Goal: Task Accomplishment & Management: Complete application form

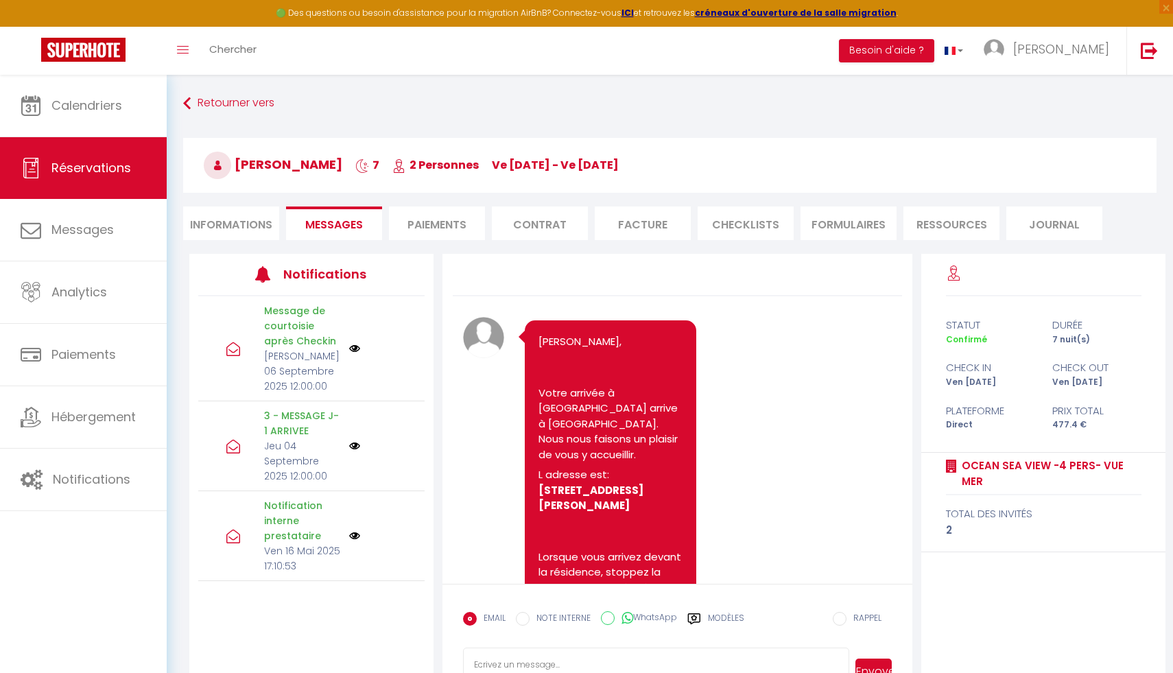
click at [105, 101] on span "Calendriers" at bounding box center [86, 105] width 71 height 17
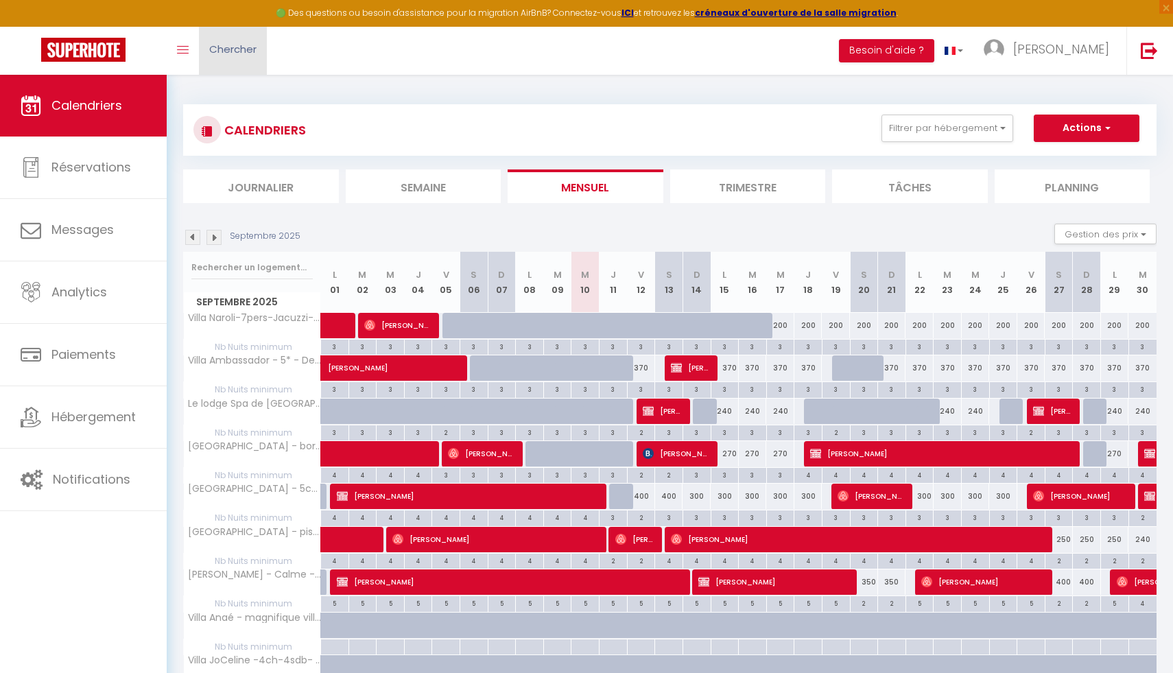
click at [222, 47] on span "Chercher" at bounding box center [232, 49] width 47 height 14
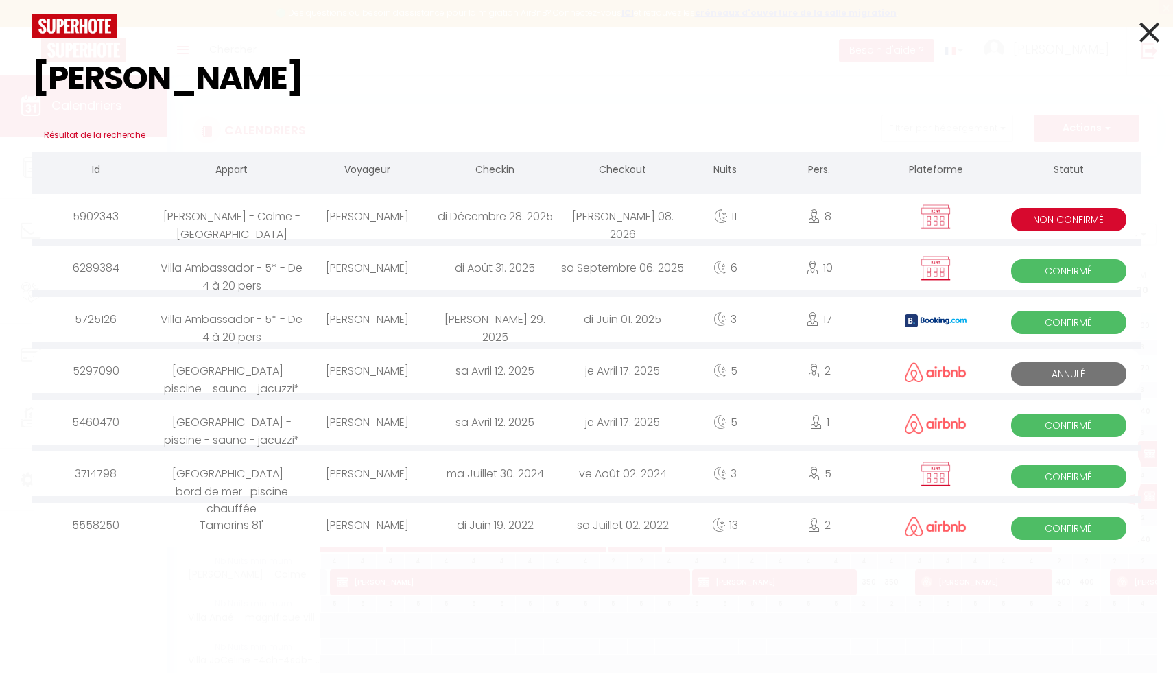
type input "[PERSON_NAME]"
click at [417, 268] on div "[PERSON_NAME]" at bounding box center [368, 268] width 128 height 45
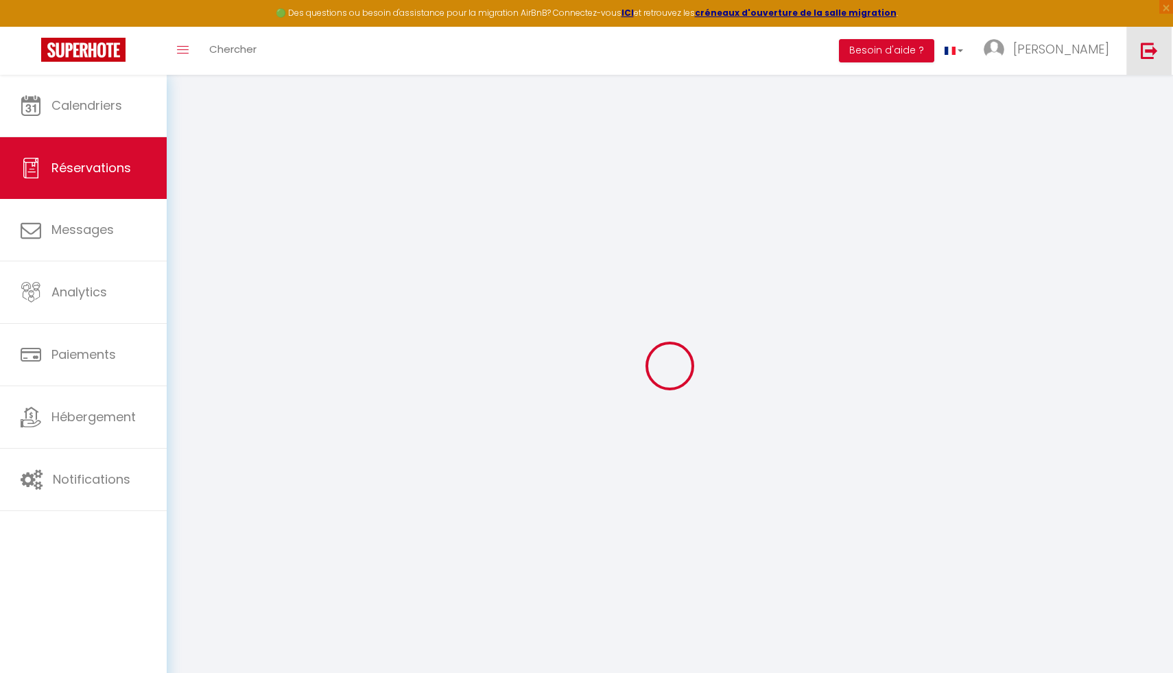
type input "[PERSON_NAME]"
type input "[EMAIL_ADDRESS][PERSON_NAME][DOMAIN_NAME]"
type input "0693045788"
type input "97430"
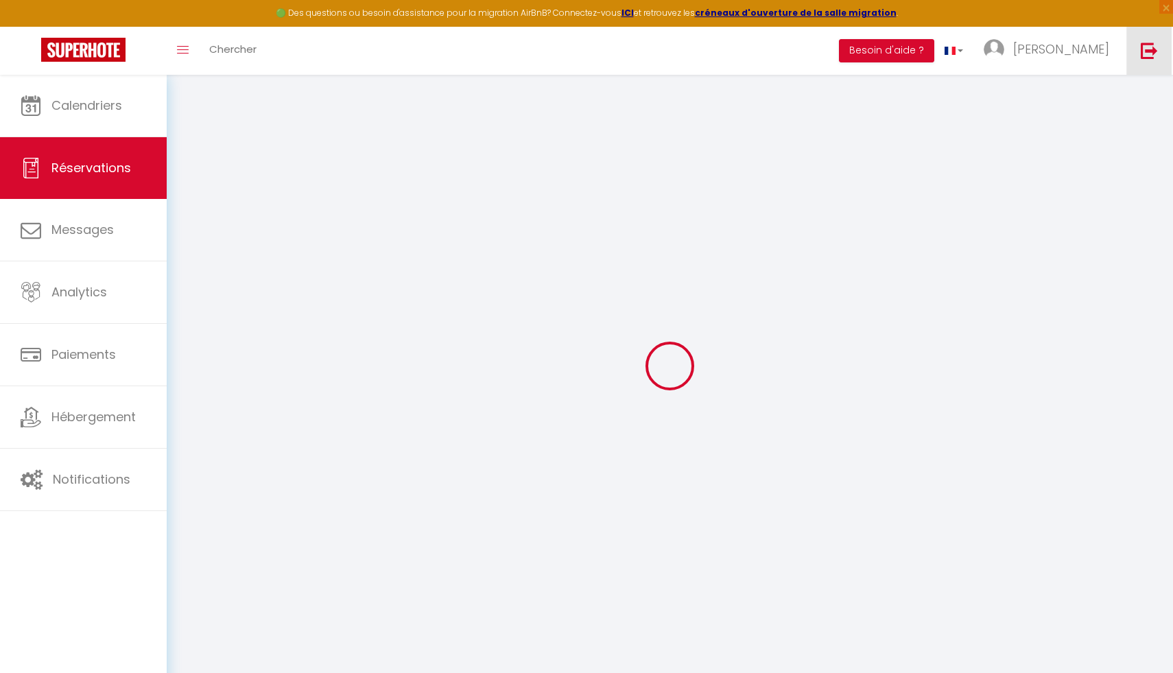
type input "[STREET_ADDRESS][PERSON_NAME]"
type input "tampon"
select select "RE"
select select "33972"
select select "1"
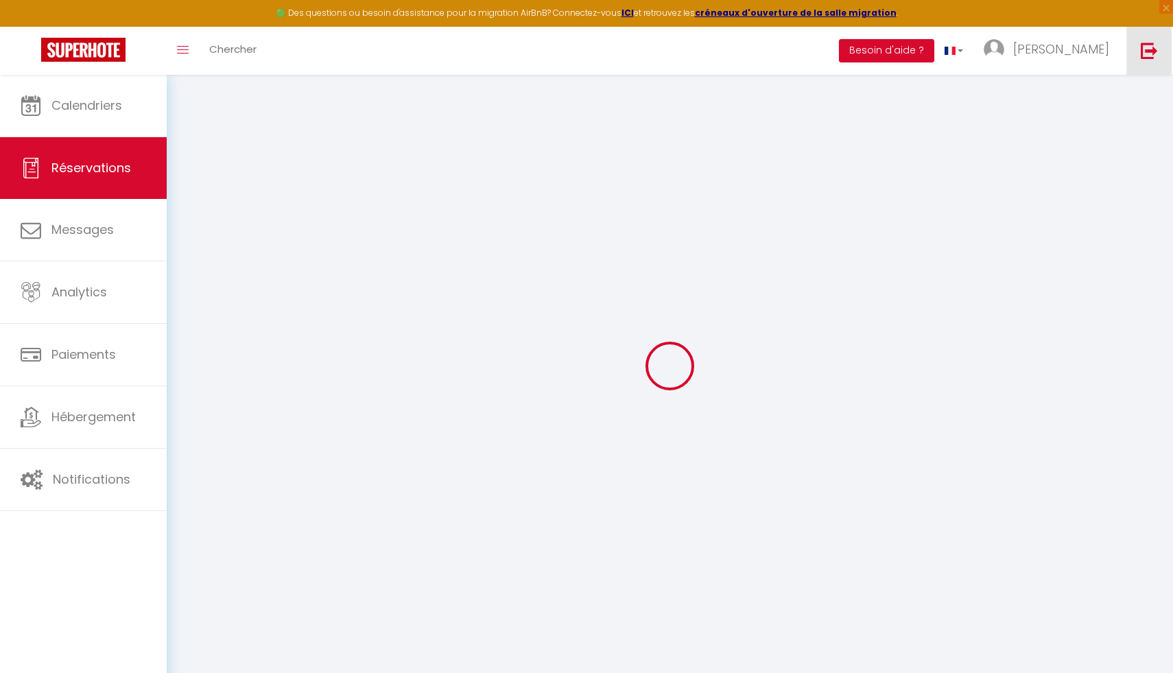
type input "Dim 31 Août 2025"
select select
type input "Sam 06 Septembre 2025"
select select
type input "10"
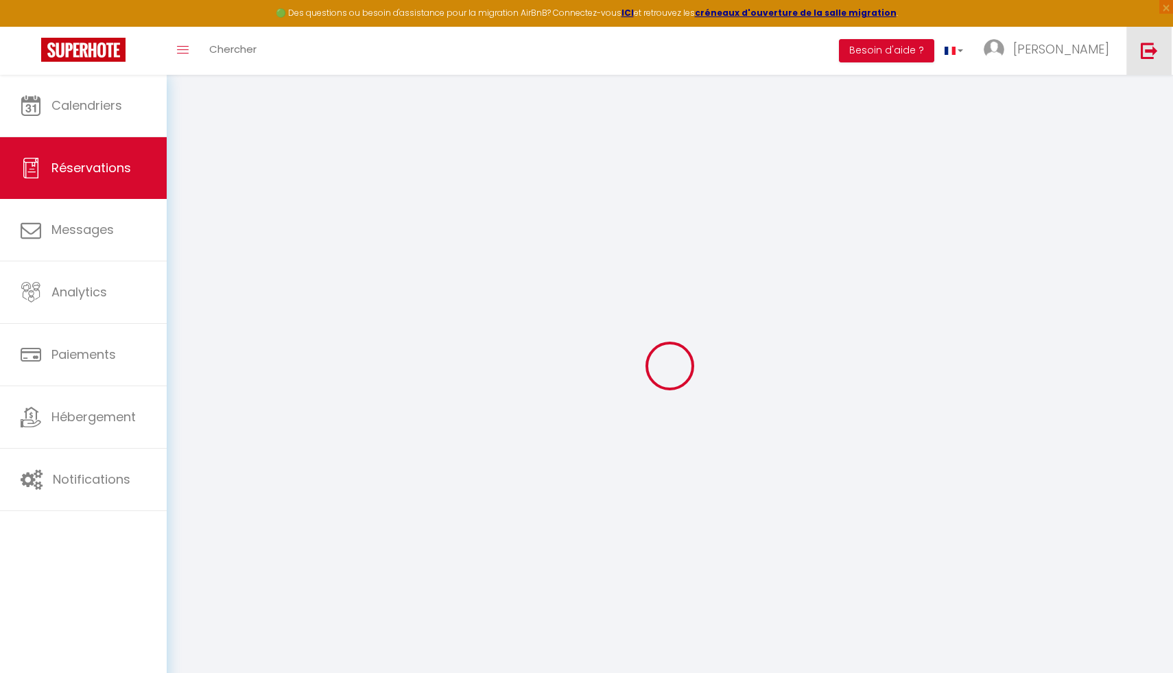
type input "1"
select select "12"
select select
type input "2115.1"
checkbox input "false"
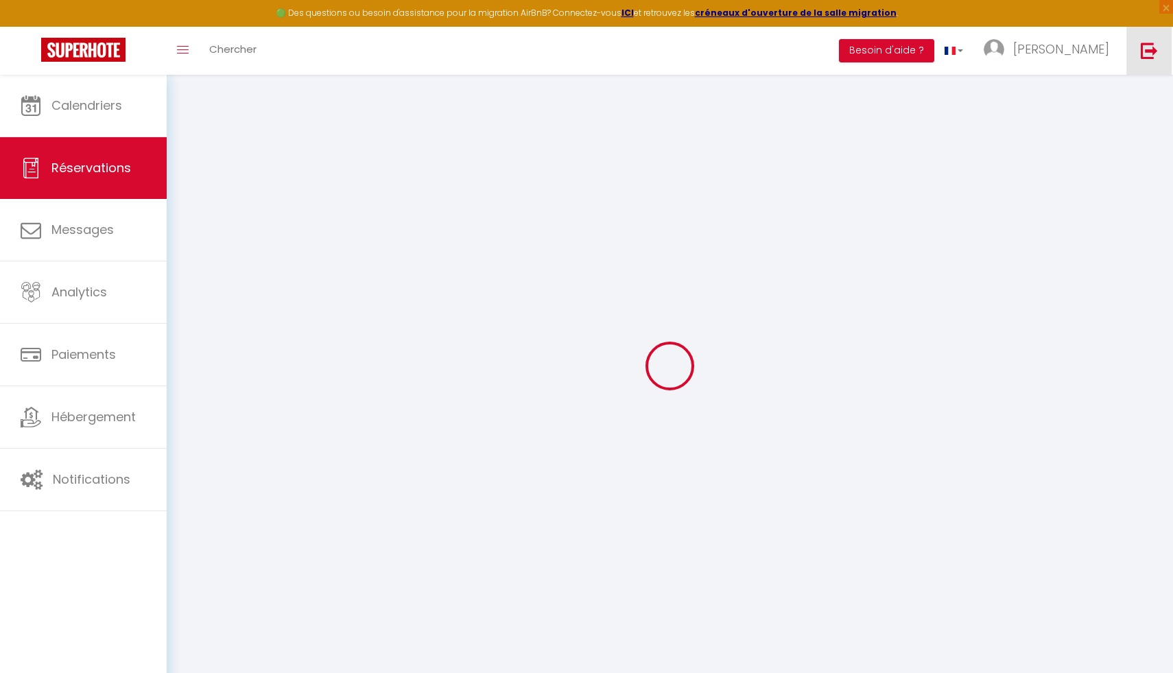
type input "0"
select select
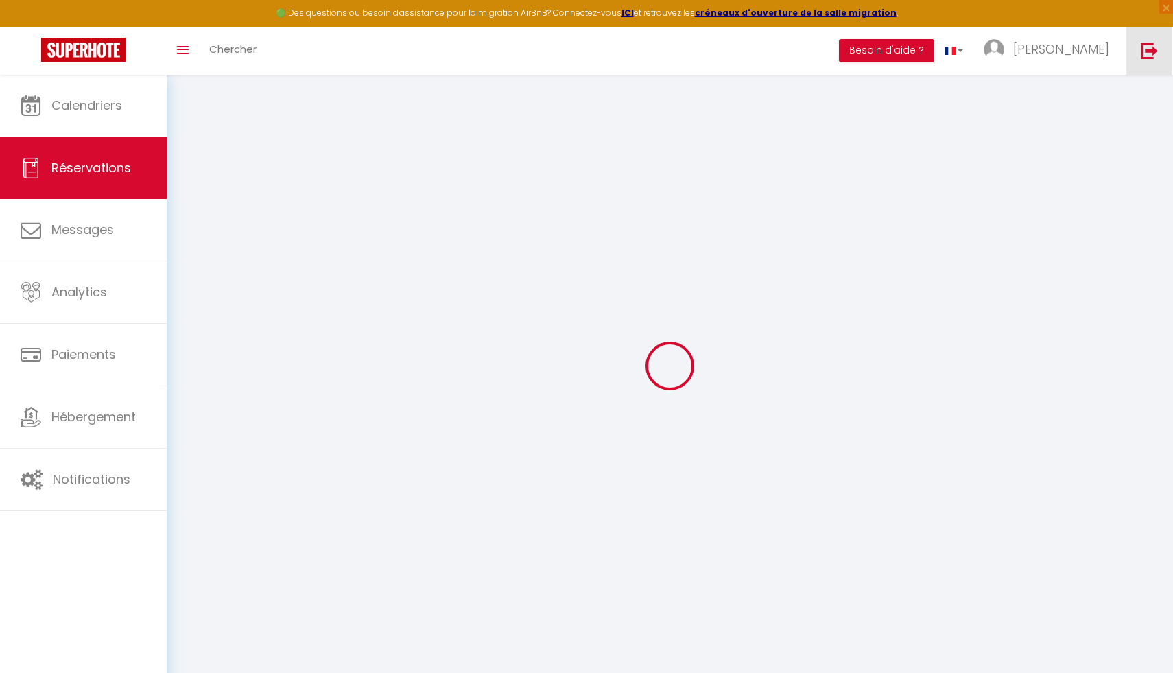
select select
select select "15"
checkbox input "false"
select select
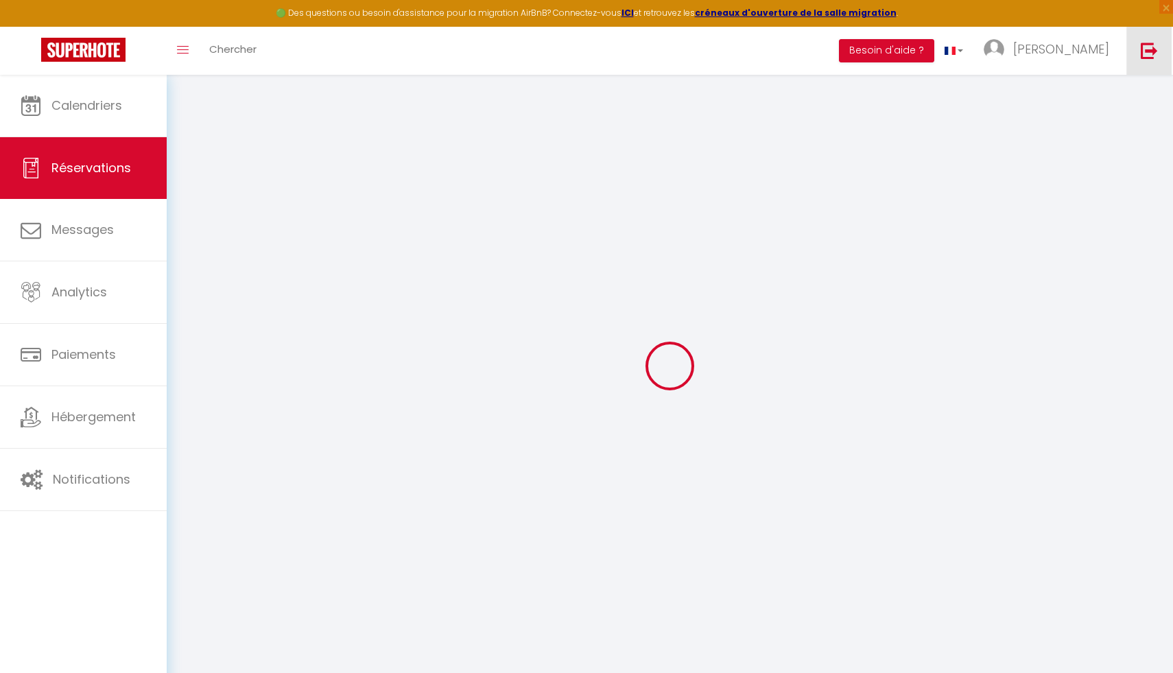
checkbox input "false"
select select
checkbox input "false"
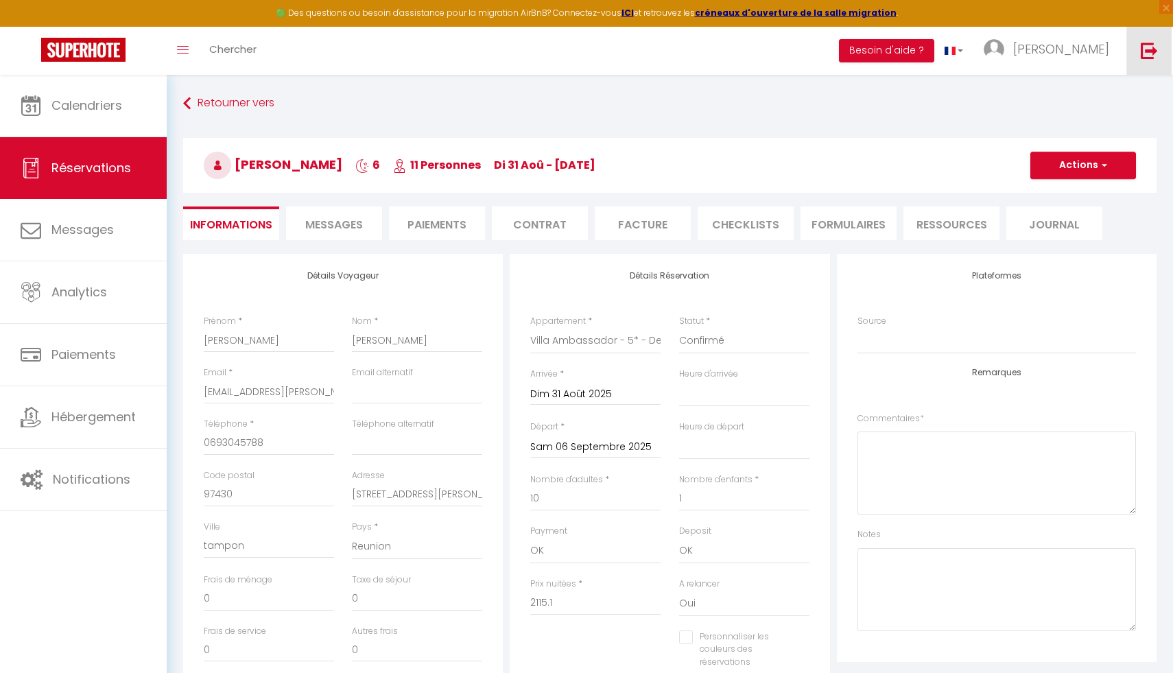
type input "120"
select select
checkbox input "false"
select select "15:00"
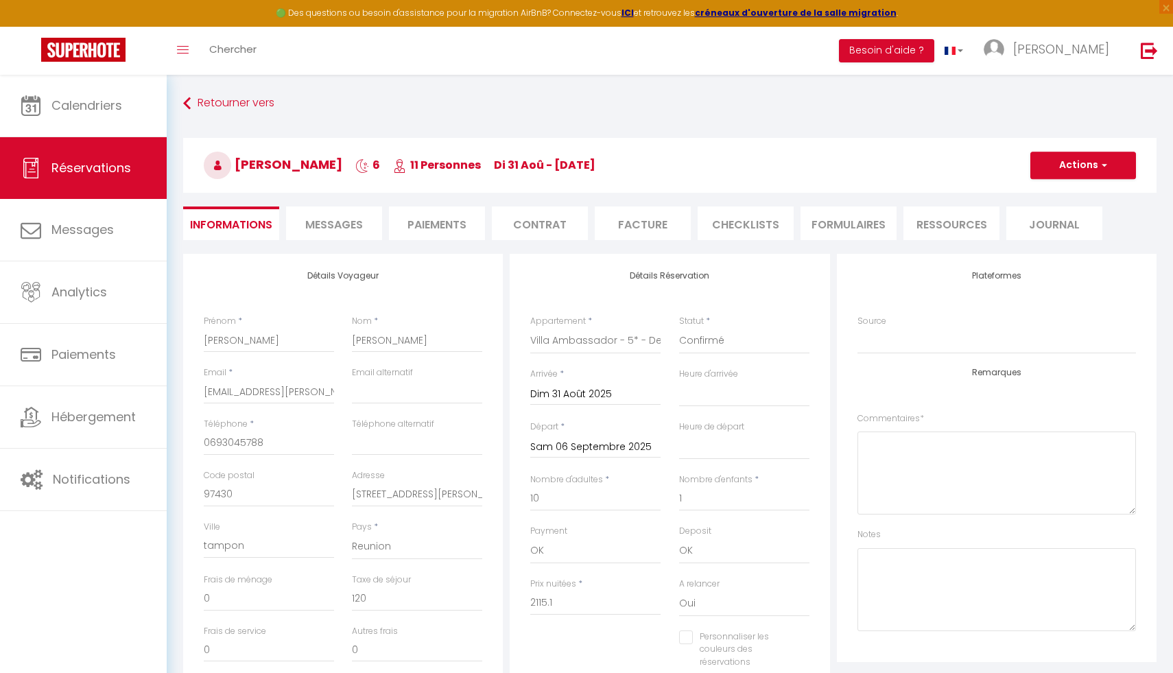
select select "10:00"
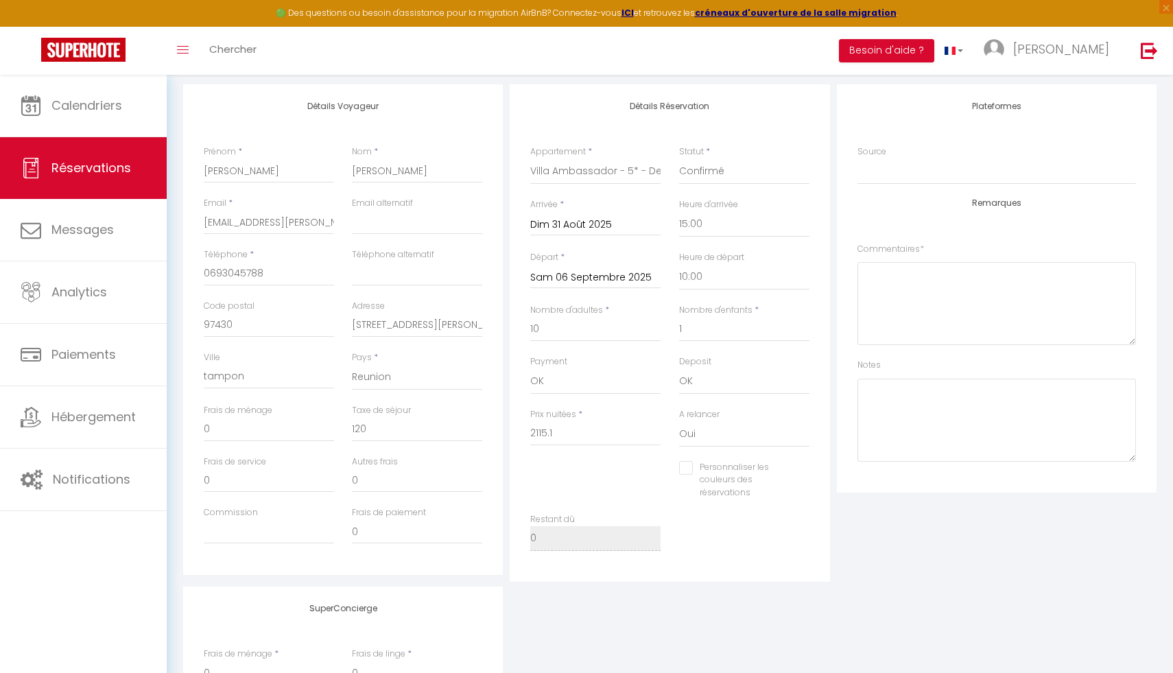
scroll to position [81, 0]
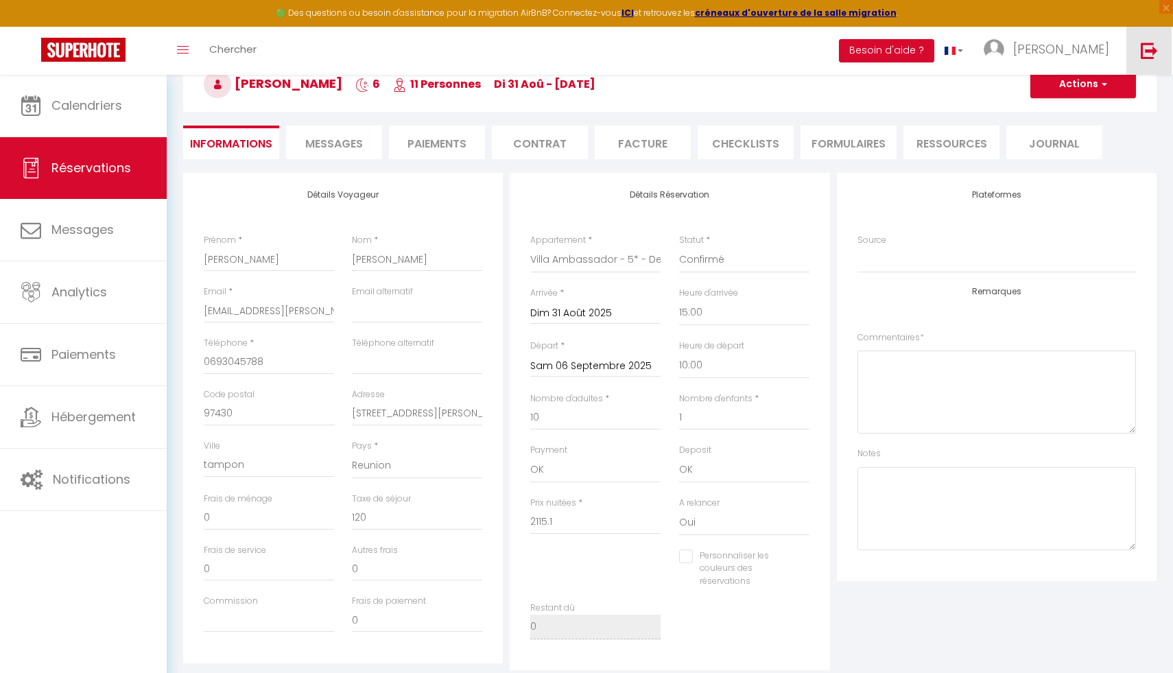
click at [1143, 50] on img at bounding box center [1149, 50] width 17 height 17
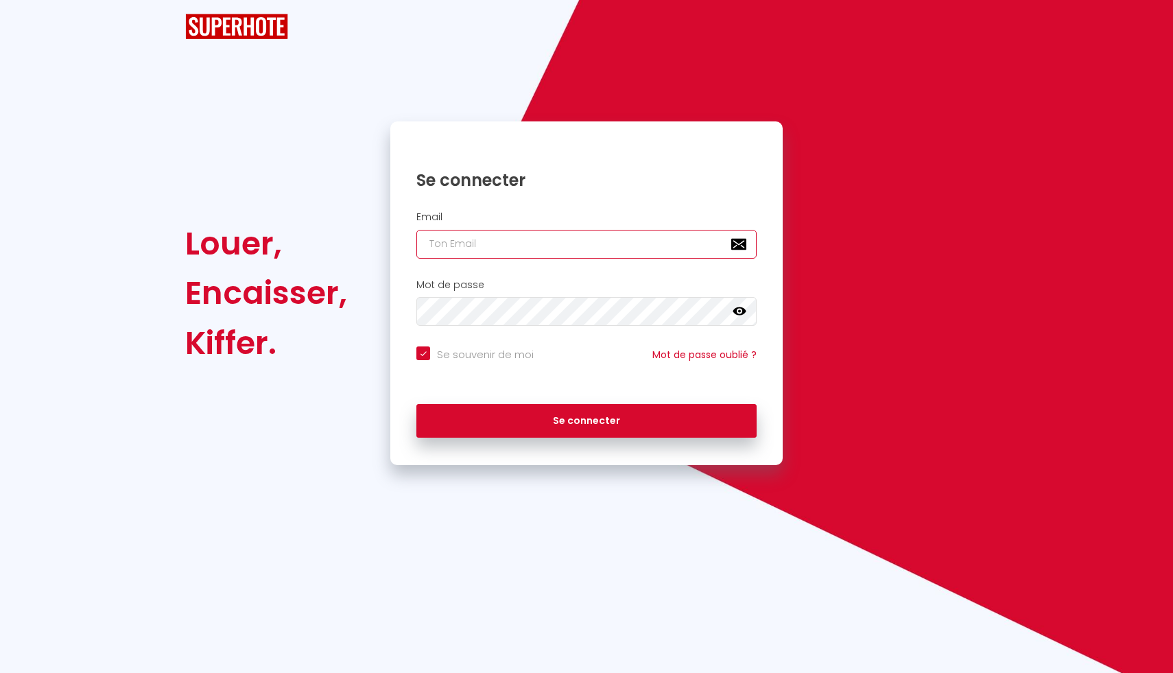
type input "[EMAIL_ADDRESS][DOMAIN_NAME]"
checkbox input "true"
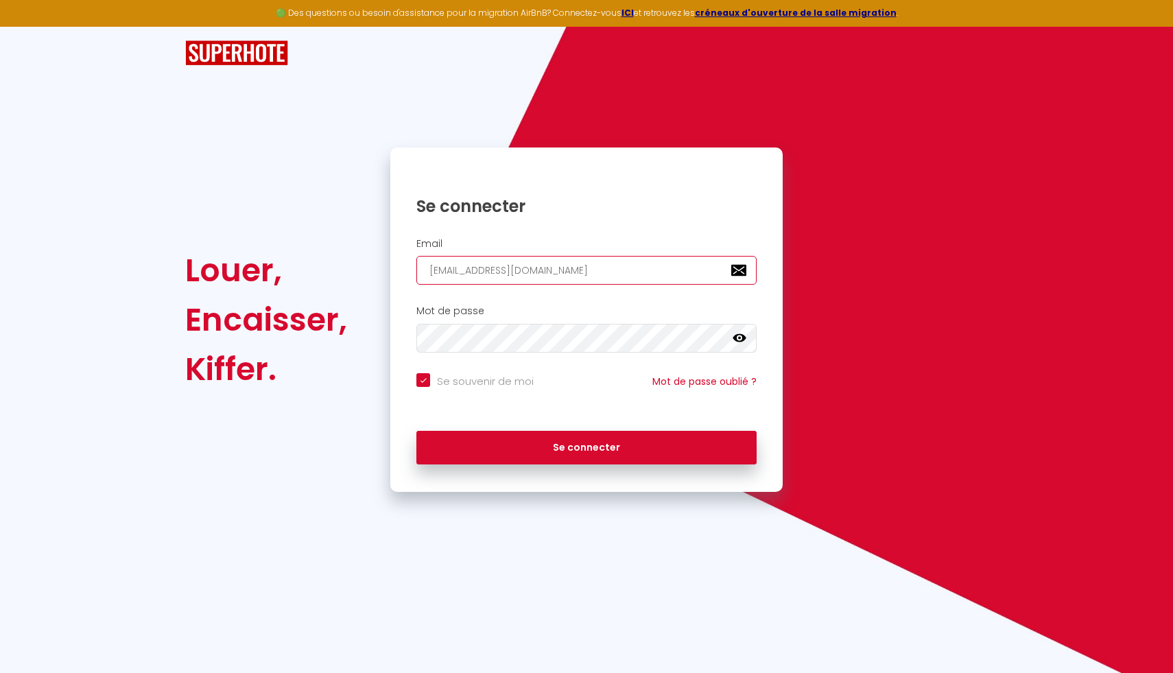
drag, startPoint x: 583, startPoint y: 277, endPoint x: 389, endPoint y: 277, distance: 193.5
click at [389, 277] on div "Se connecter Email [EMAIL_ADDRESS][DOMAIN_NAME] Mot de passe false Se souvenir …" at bounding box center [587, 320] width 410 height 344
type input "[EMAIL_ADDRESS][PERSON_NAME][DOMAIN_NAME]"
click at [556, 487] on div "Se connecter Email [EMAIL_ADDRESS][PERSON_NAME][DOMAIN_NAME] Mot de passe false…" at bounding box center [586, 320] width 392 height 344
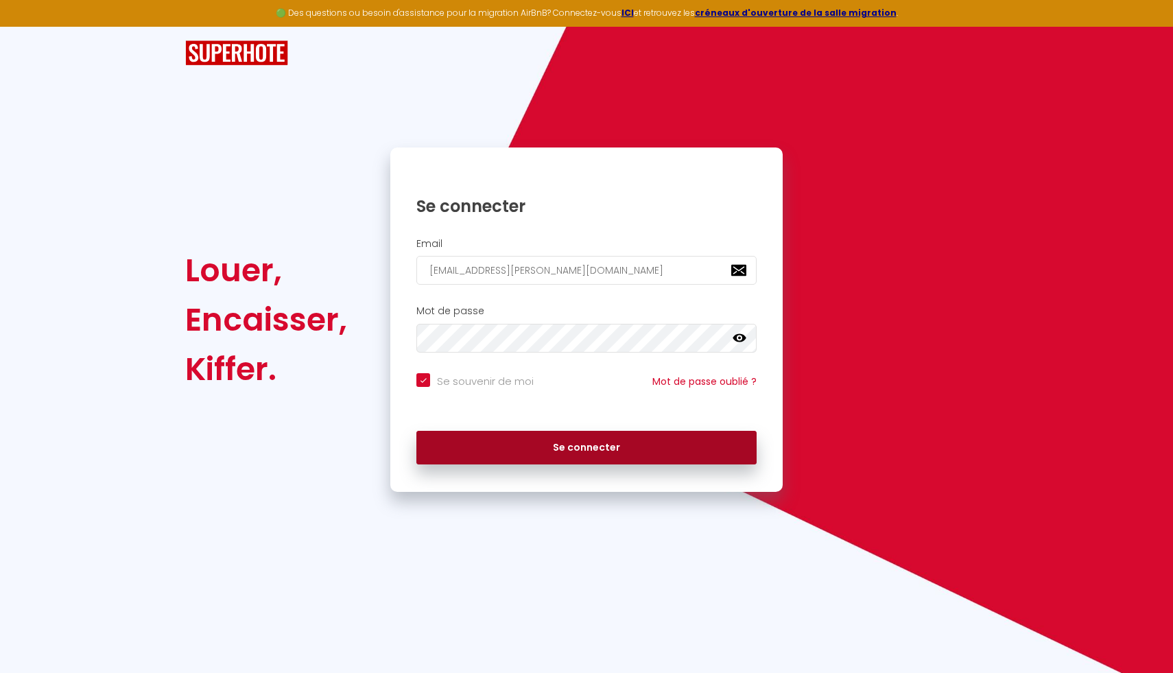
click at [552, 463] on button "Se connecter" at bounding box center [587, 448] width 340 height 34
checkbox input "true"
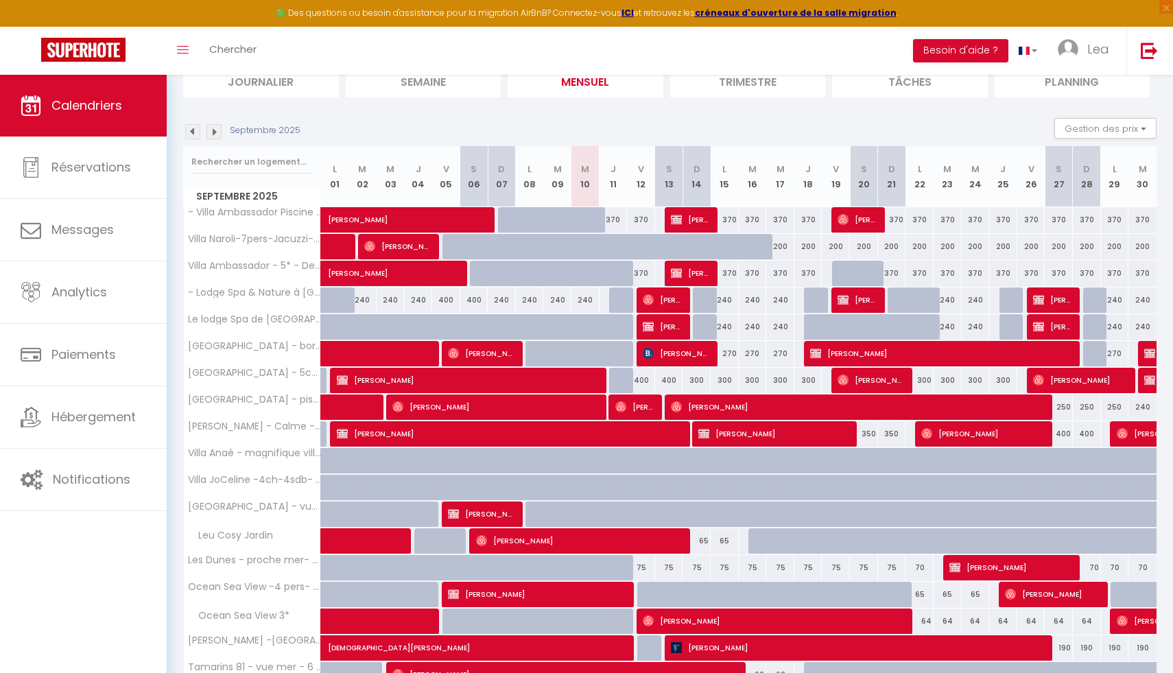
scroll to position [106, 0]
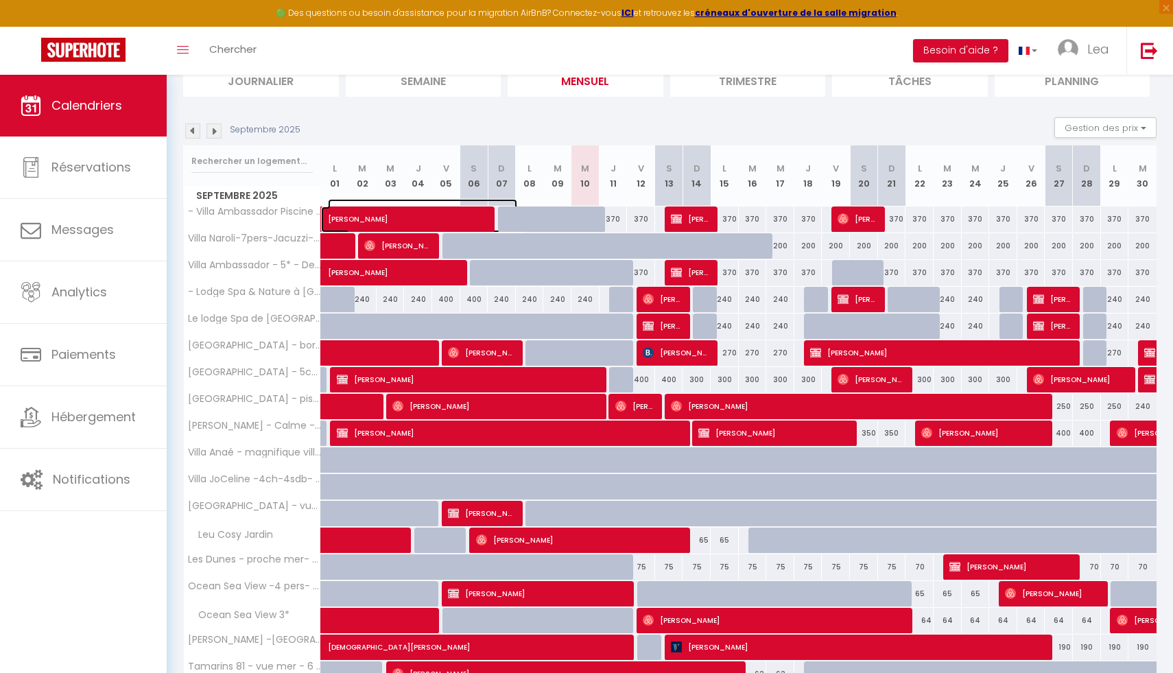
click at [410, 226] on span at bounding box center [431, 220] width 189 height 26
select select "OK"
select select "KO"
select select "0"
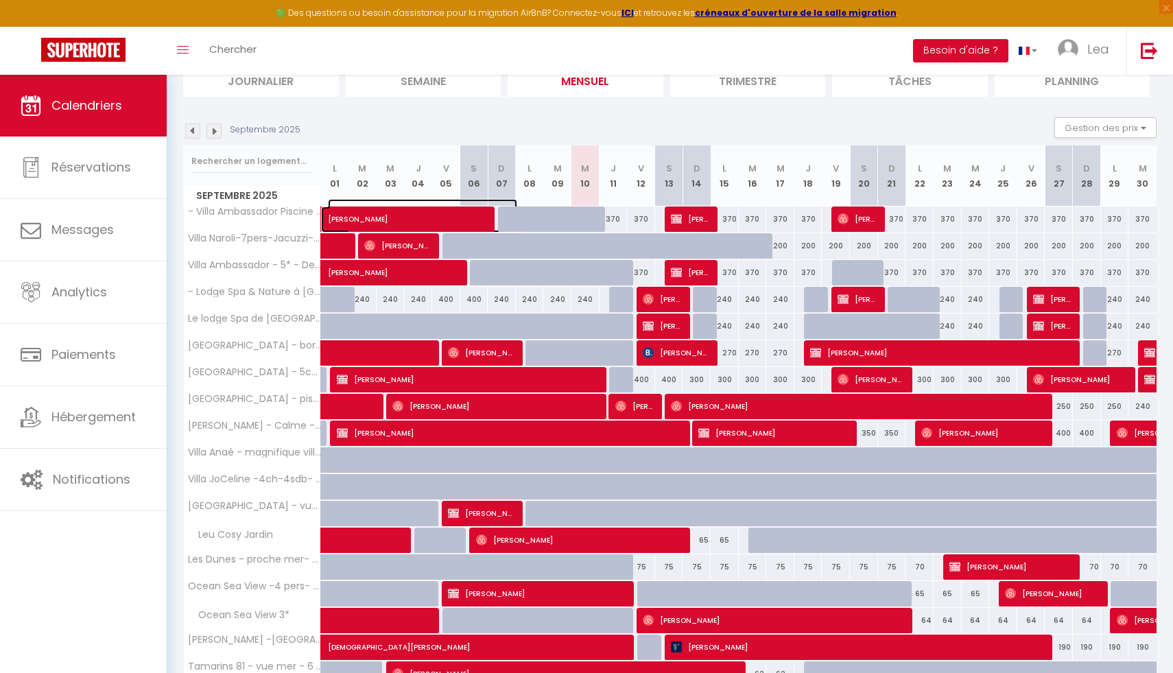
select select "1"
select select
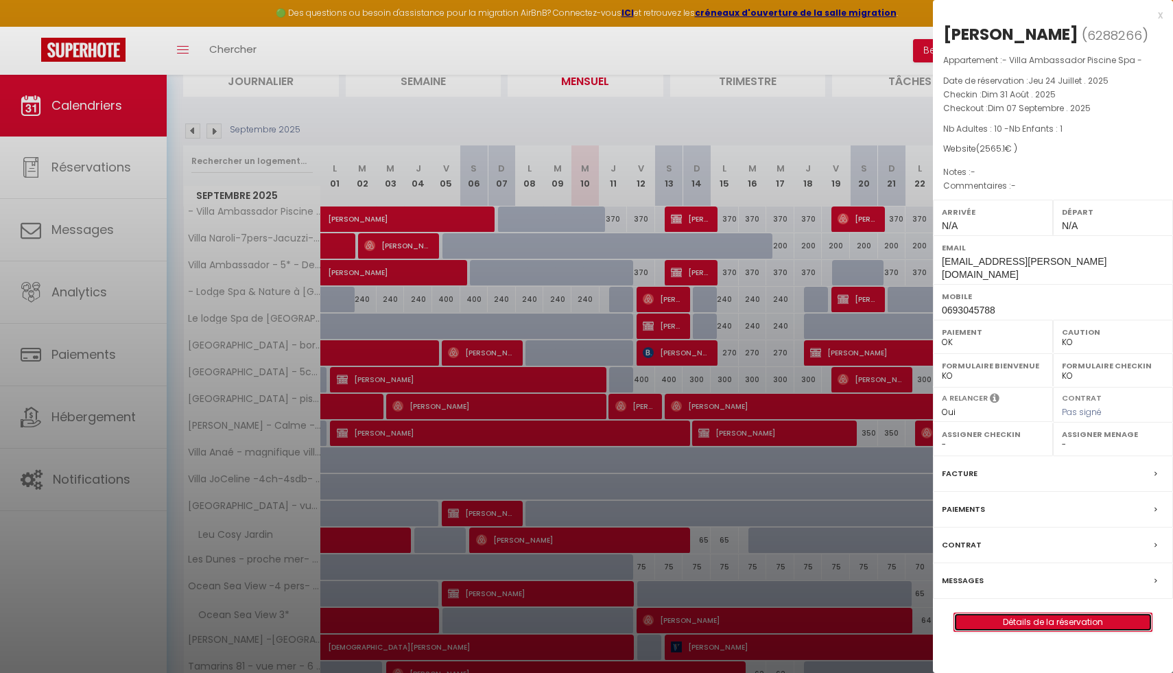
click at [1004, 631] on link "Détails de la réservation" at bounding box center [1053, 622] width 198 height 18
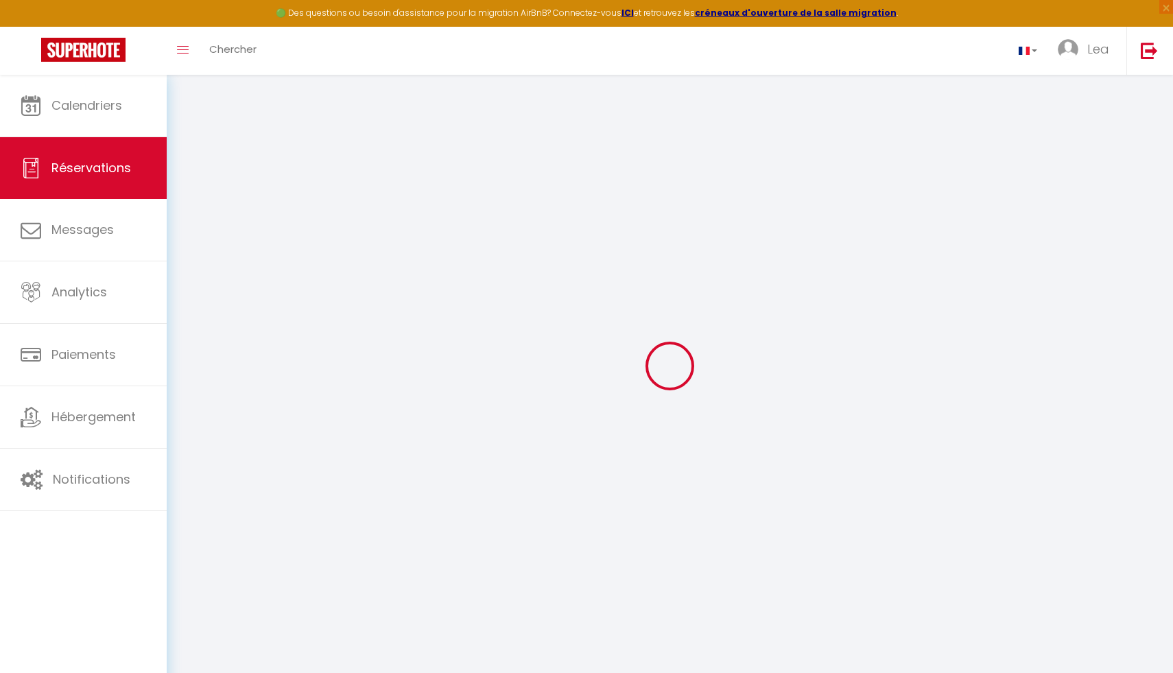
type input "[PERSON_NAME]"
type input "[EMAIL_ADDRESS][PERSON_NAME][DOMAIN_NAME]"
type input "0693045788"
type input "97430"
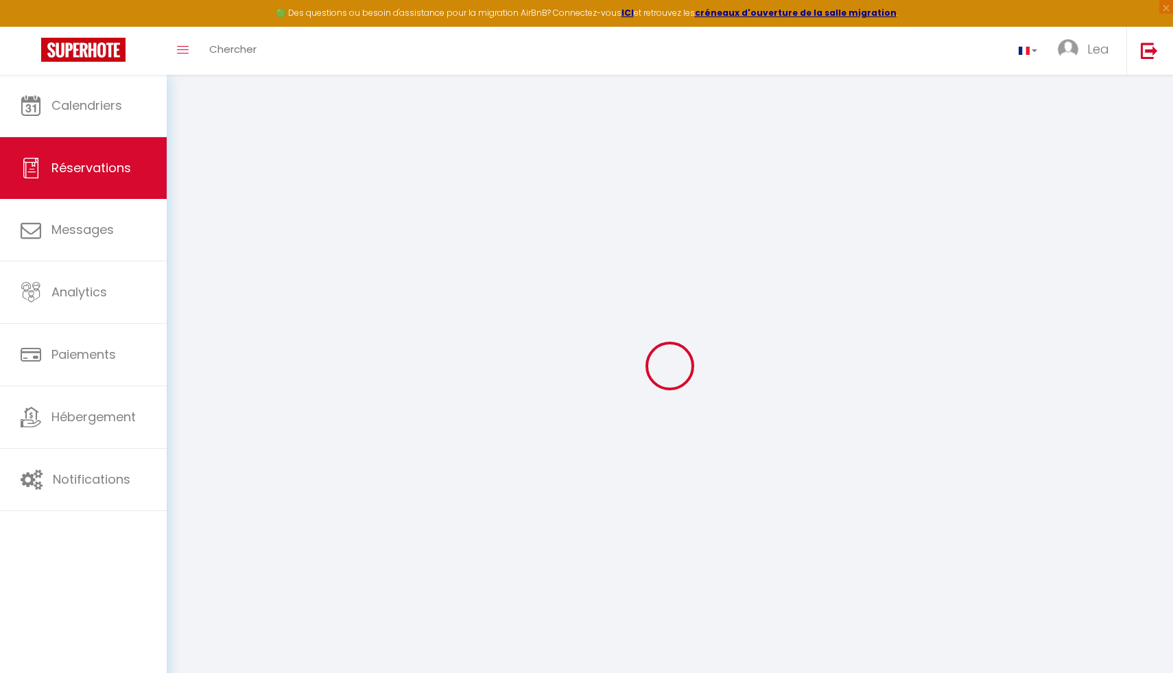
type input "144 ter chemin [PERSON_NAME]"
type input "tampon"
select select "RE"
select select "70752"
select select "1"
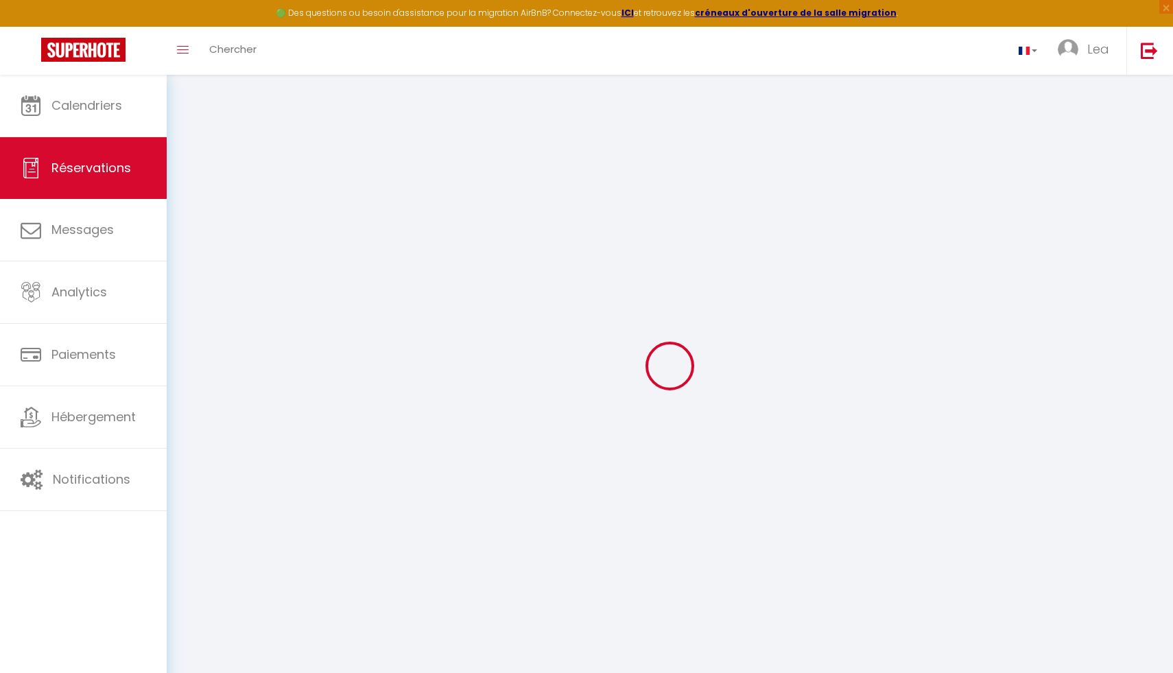
type input "Dim 31 Août 2025"
select select
type input "Dim 07 Septembre 2025"
select select
type input "10"
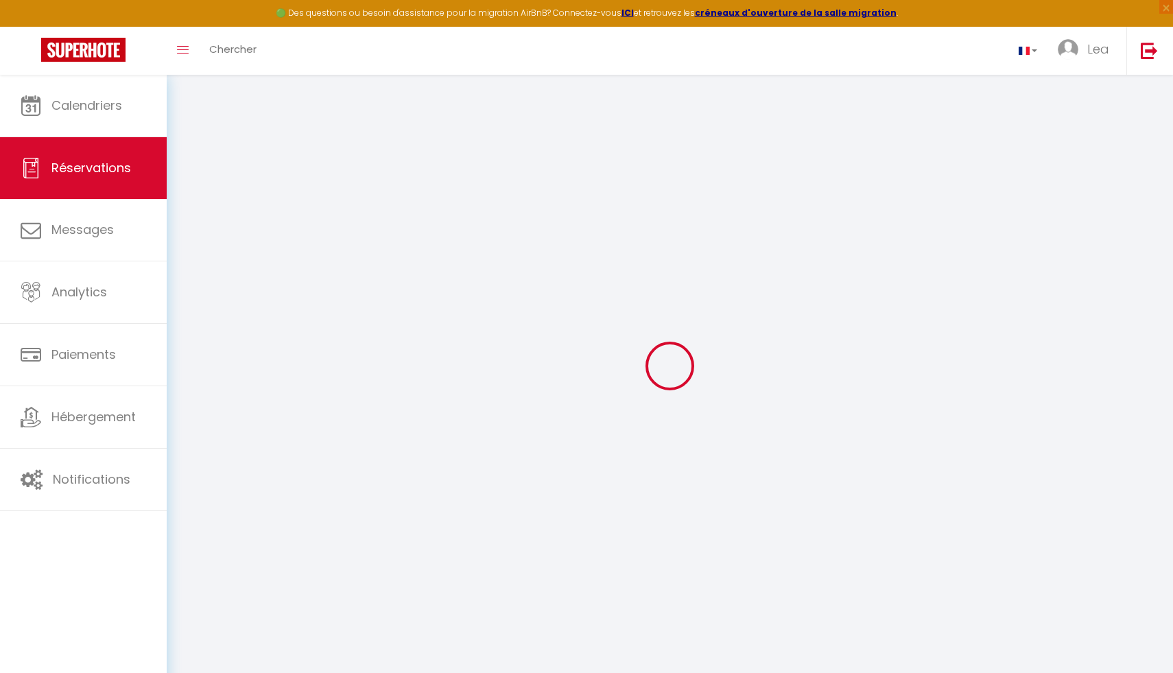
type input "1"
select select "12"
select select
type input "2425.1"
checkbox input "false"
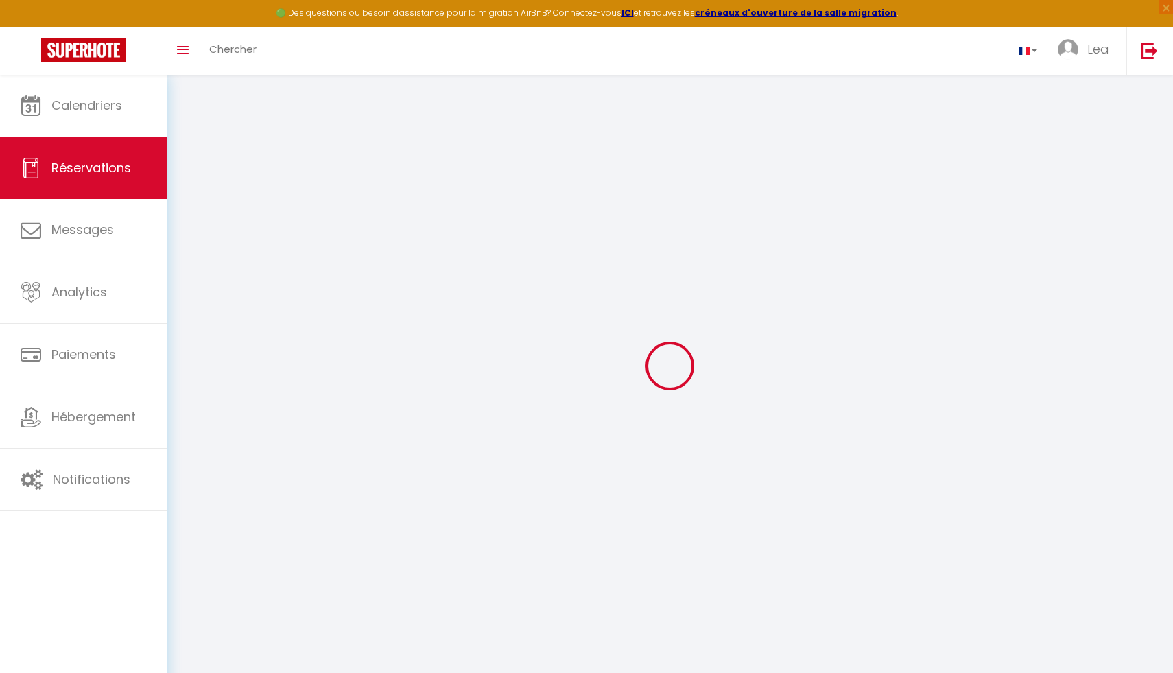
select select "69"
type input "0"
select select
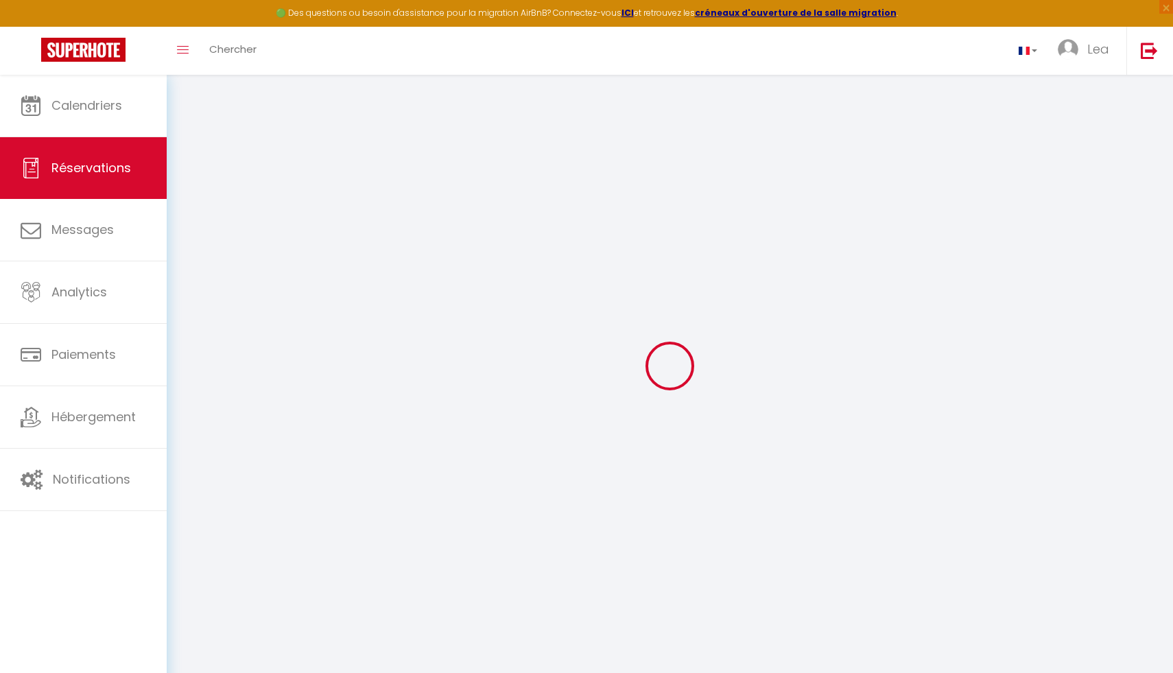
select select
select select "14"
checkbox input "false"
select select
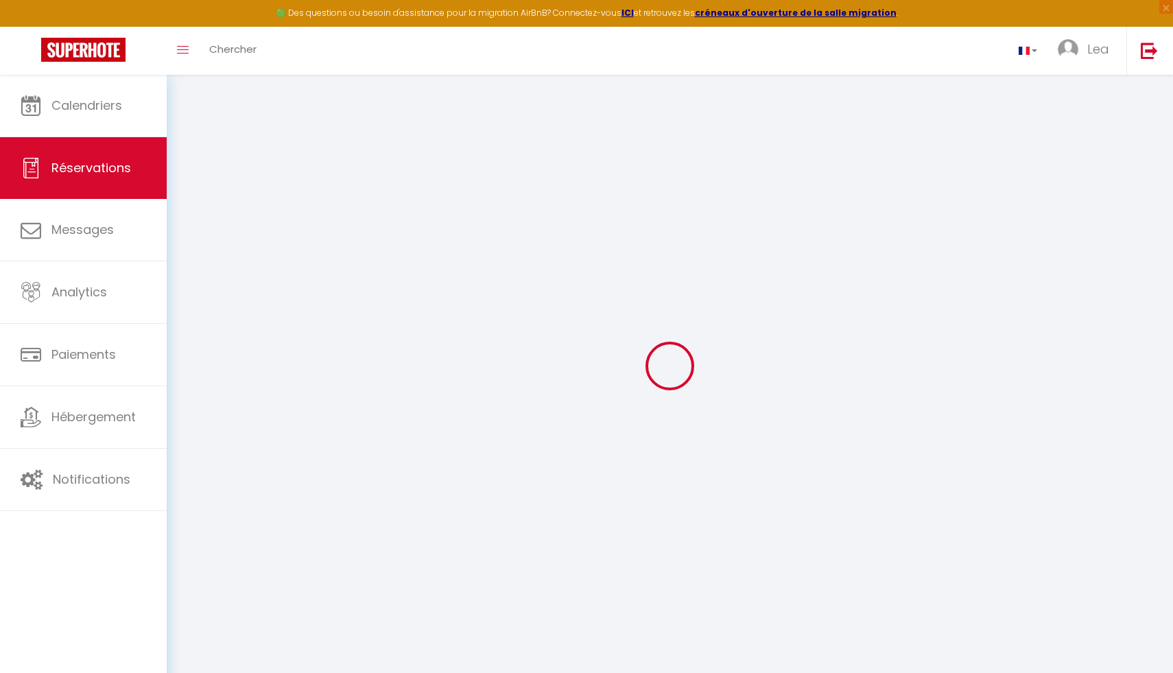
checkbox input "false"
select select
checkbox input "false"
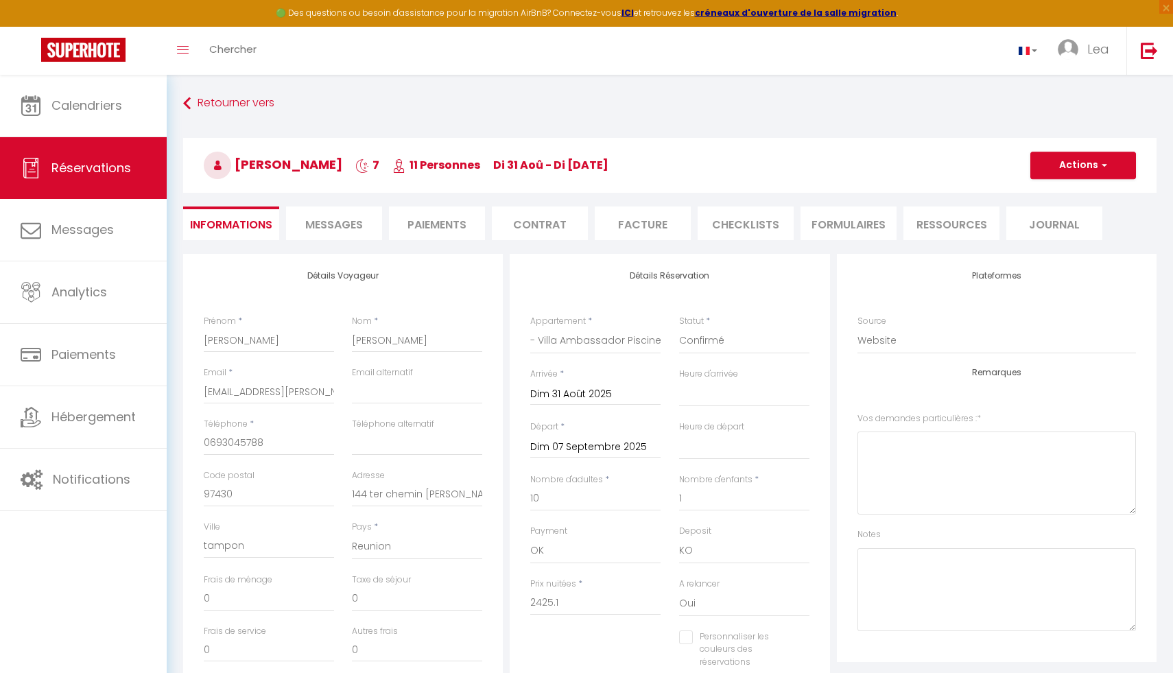
select select
checkbox input "false"
type input "140"
select select
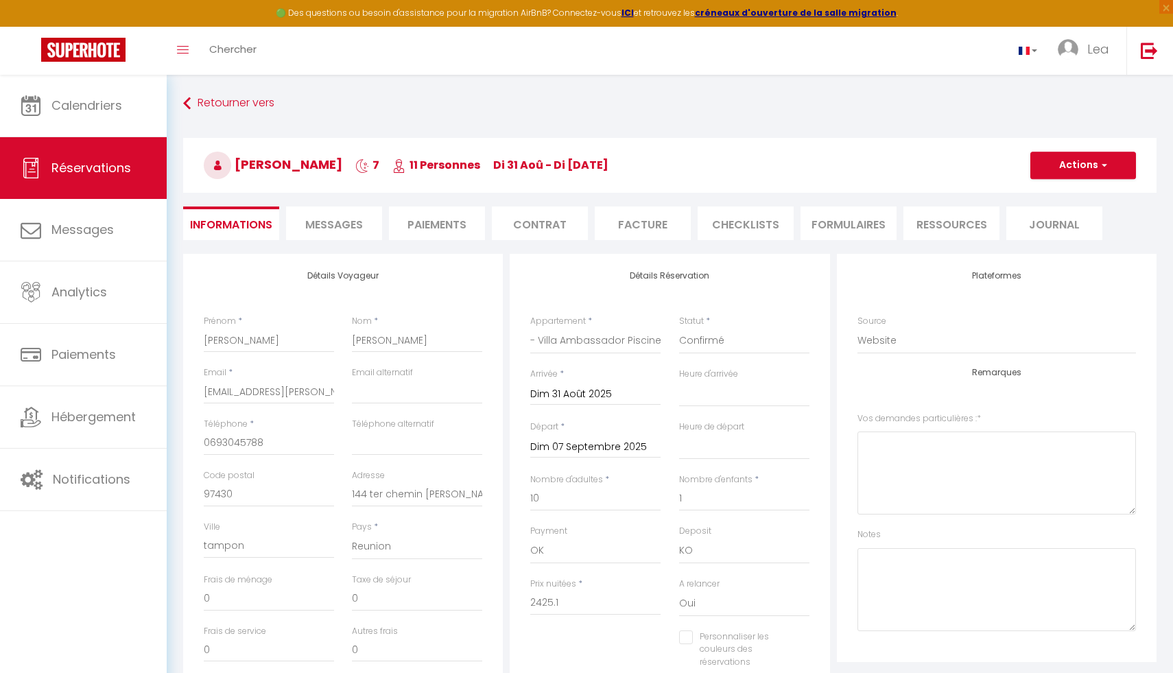
select select
checkbox input "false"
select select
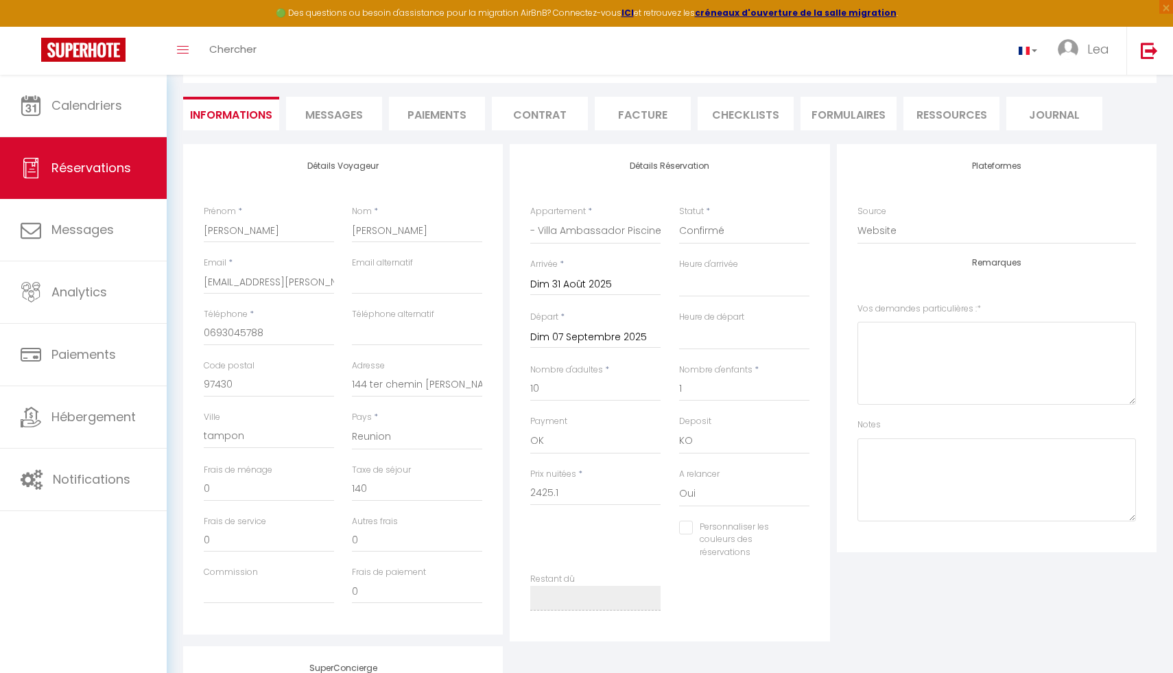
scroll to position [176, 0]
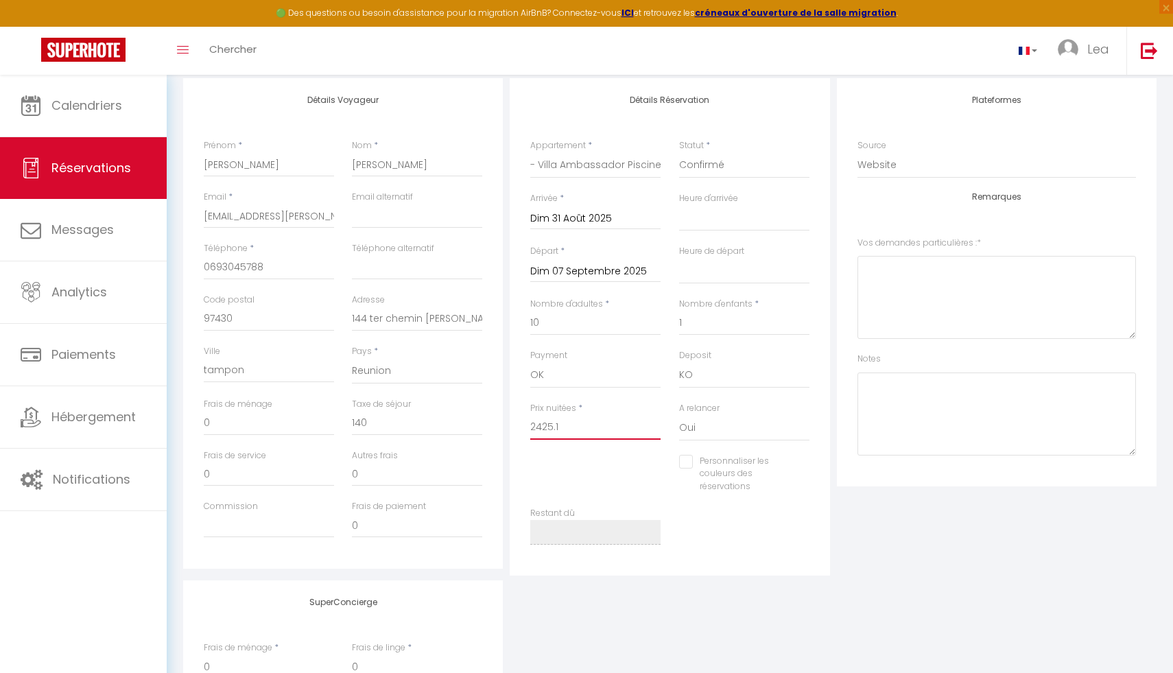
drag, startPoint x: 556, startPoint y: 425, endPoint x: 504, endPoint y: 425, distance: 52.8
click at [504, 425] on div "Détails Voyageur Prénom * [PERSON_NAME] * [GEOGRAPHIC_DATA][PERSON_NAME] Email …" at bounding box center [670, 326] width 981 height 497
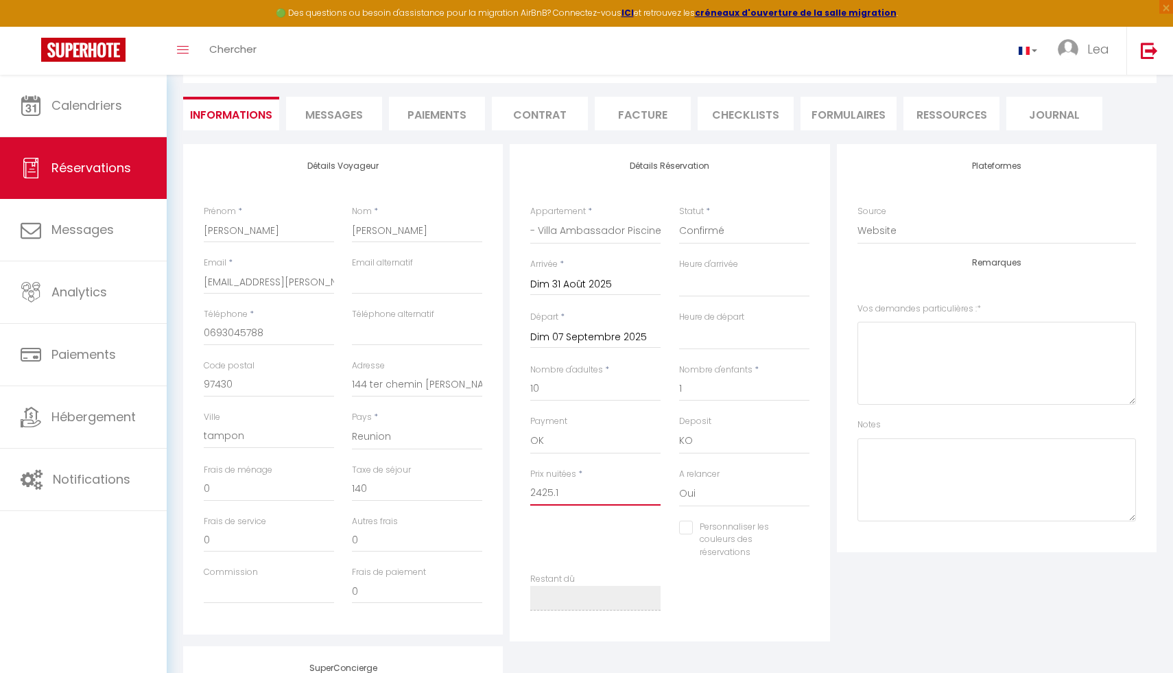
scroll to position [91, 0]
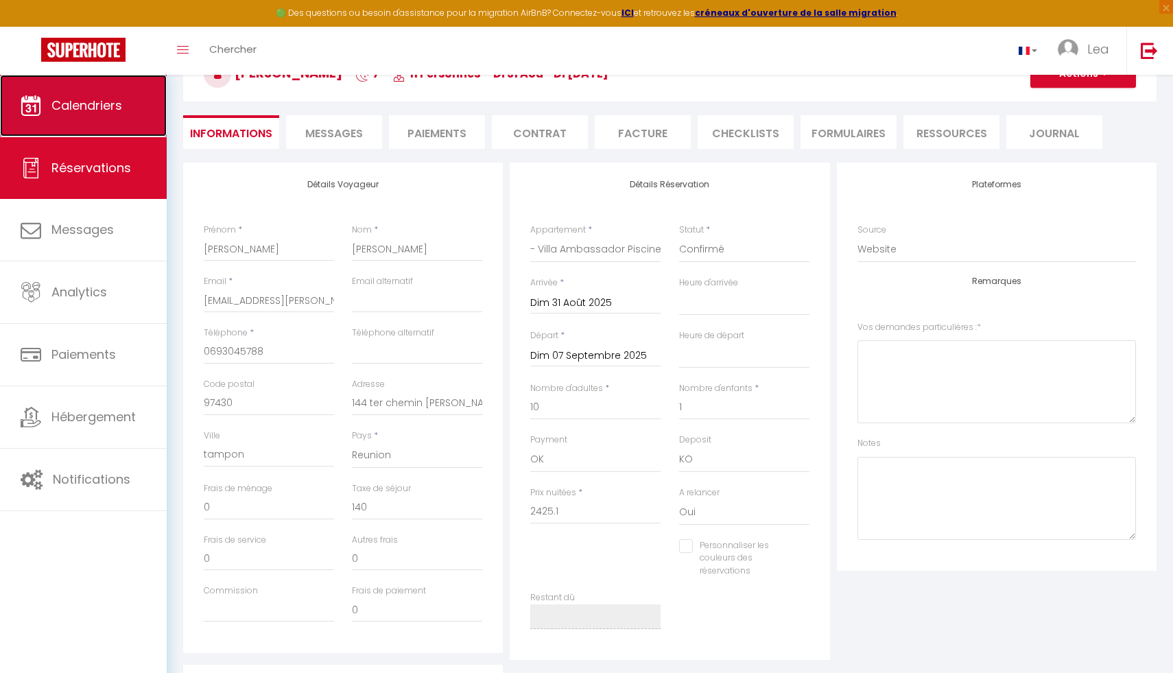
click at [100, 118] on link "Calendriers" at bounding box center [83, 106] width 167 height 62
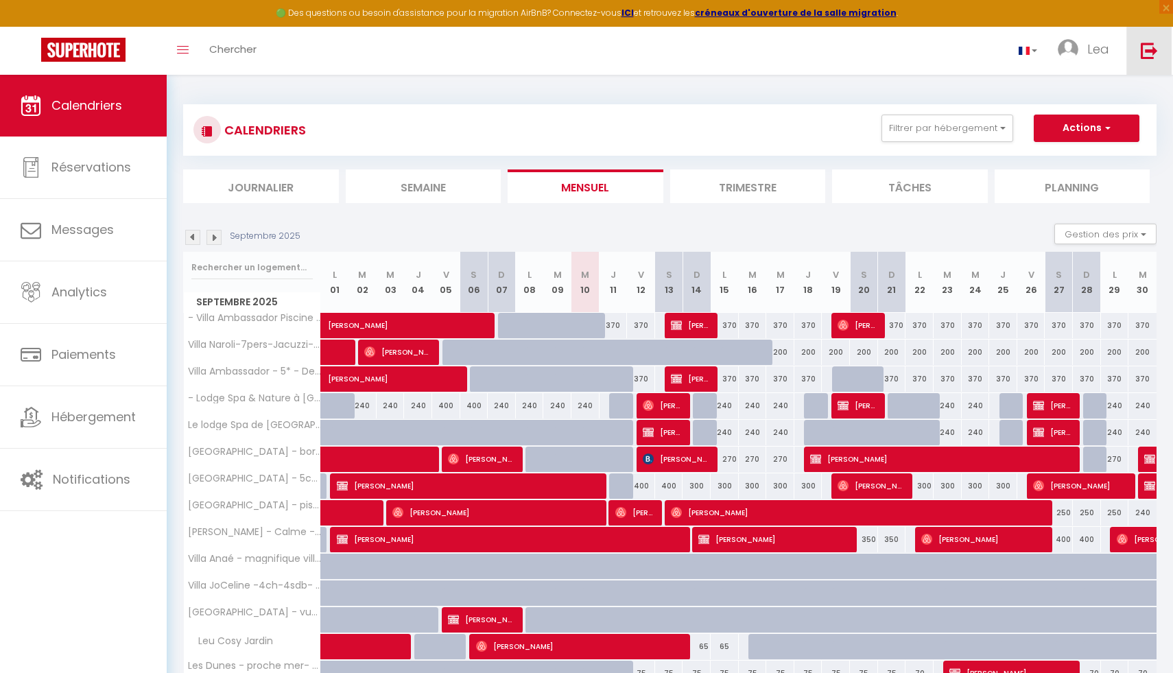
click at [1145, 45] on img at bounding box center [1149, 50] width 17 height 17
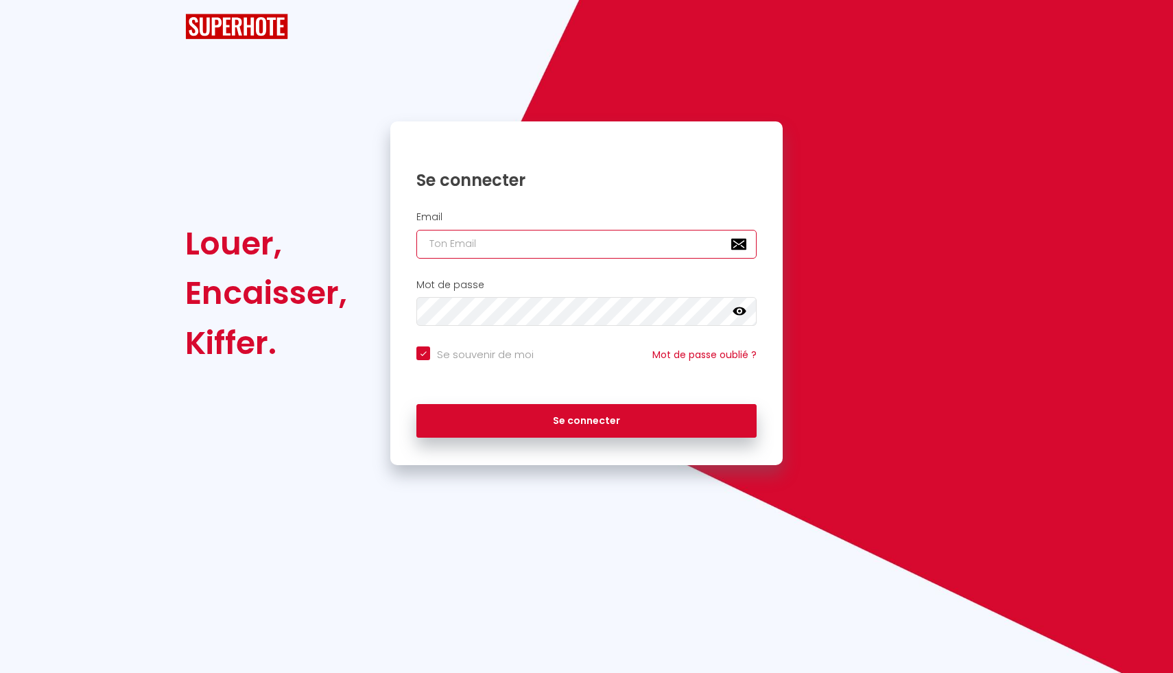
type input "[EMAIL_ADDRESS][PERSON_NAME][DOMAIN_NAME]"
checkbox input "true"
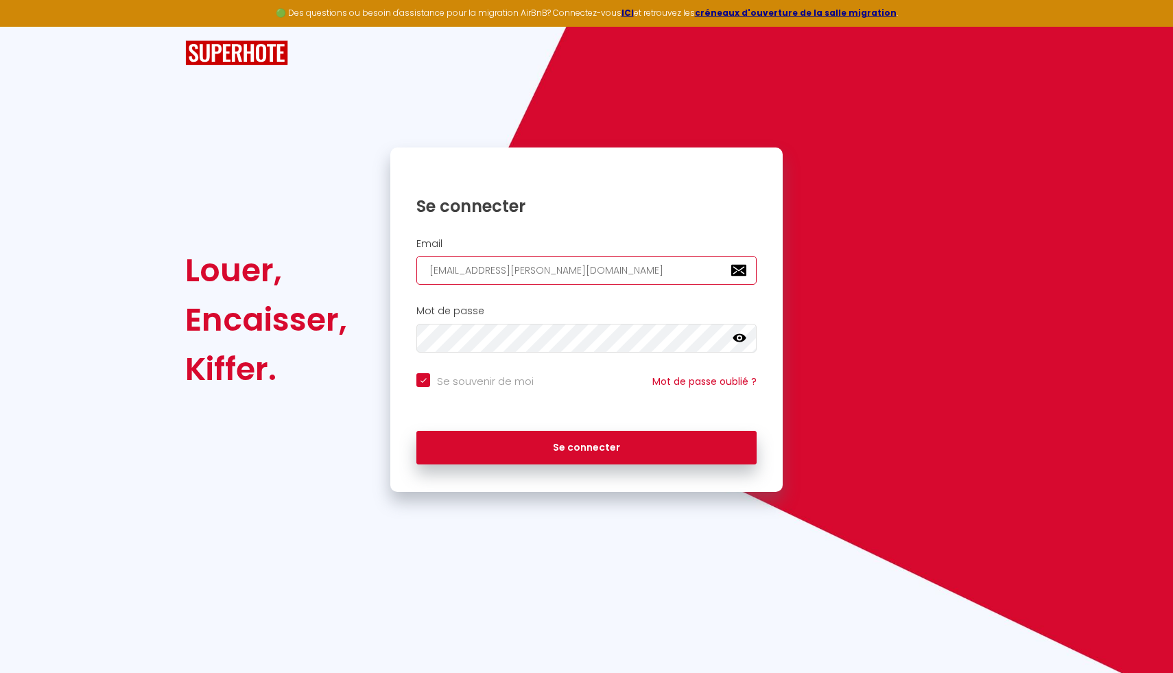
click at [550, 277] on input "[EMAIL_ADDRESS][PERSON_NAME][DOMAIN_NAME]" at bounding box center [587, 270] width 340 height 29
drag, startPoint x: 552, startPoint y: 270, endPoint x: 389, endPoint y: 272, distance: 162.6
click at [392, 272] on div "Email [EMAIL_ADDRESS][PERSON_NAME][DOMAIN_NAME]" at bounding box center [586, 261] width 392 height 47
type input "[EMAIL_ADDRESS][DOMAIN_NAME]"
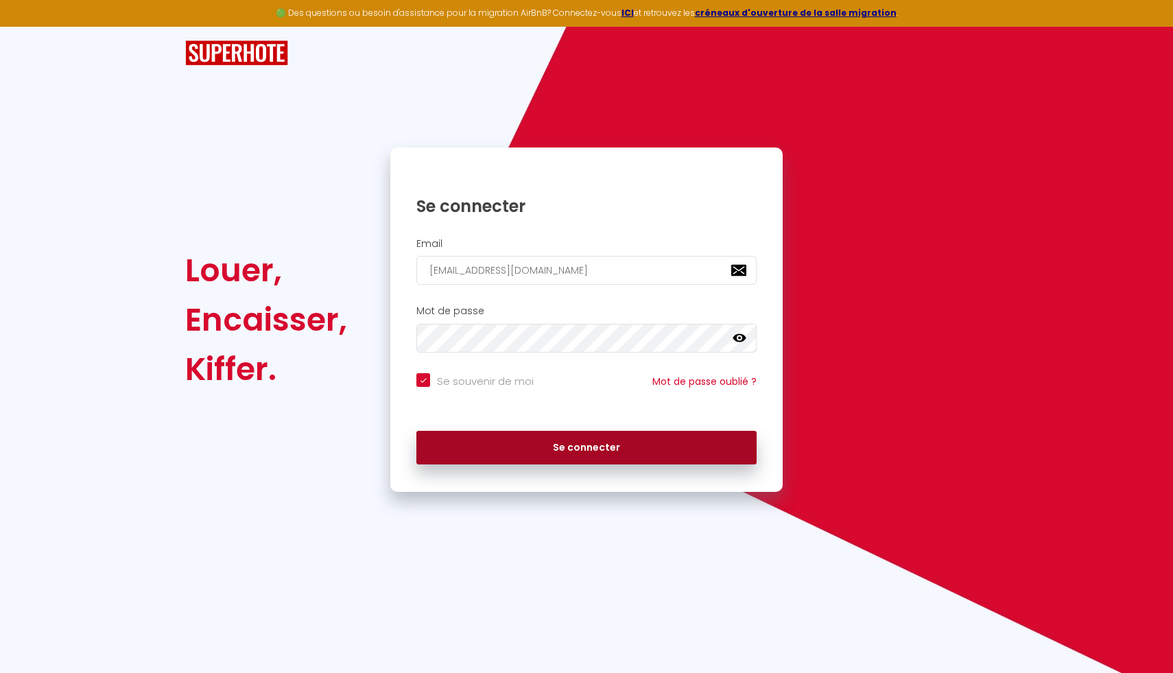
click at [560, 436] on button "Se connecter" at bounding box center [587, 448] width 340 height 34
checkbox input "true"
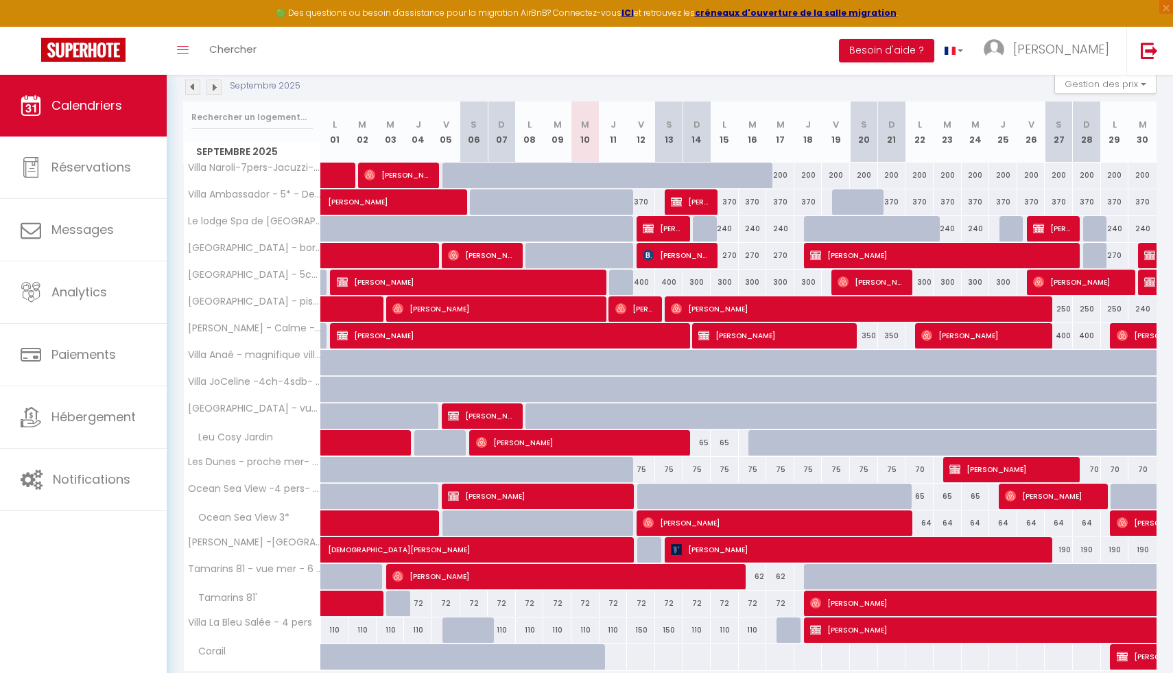
scroll to position [162, 0]
